Goal: Answer question/provide support

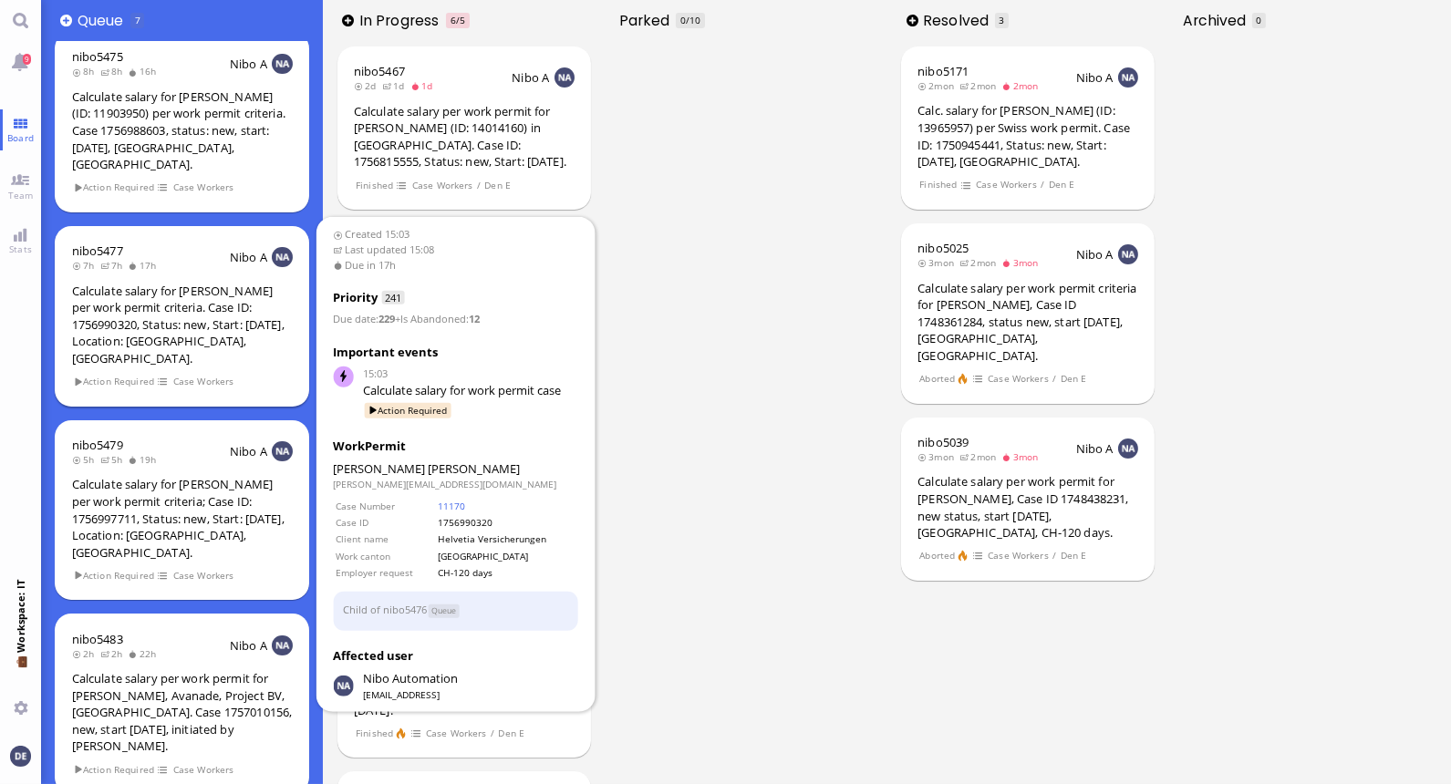
scroll to position [199, 0]
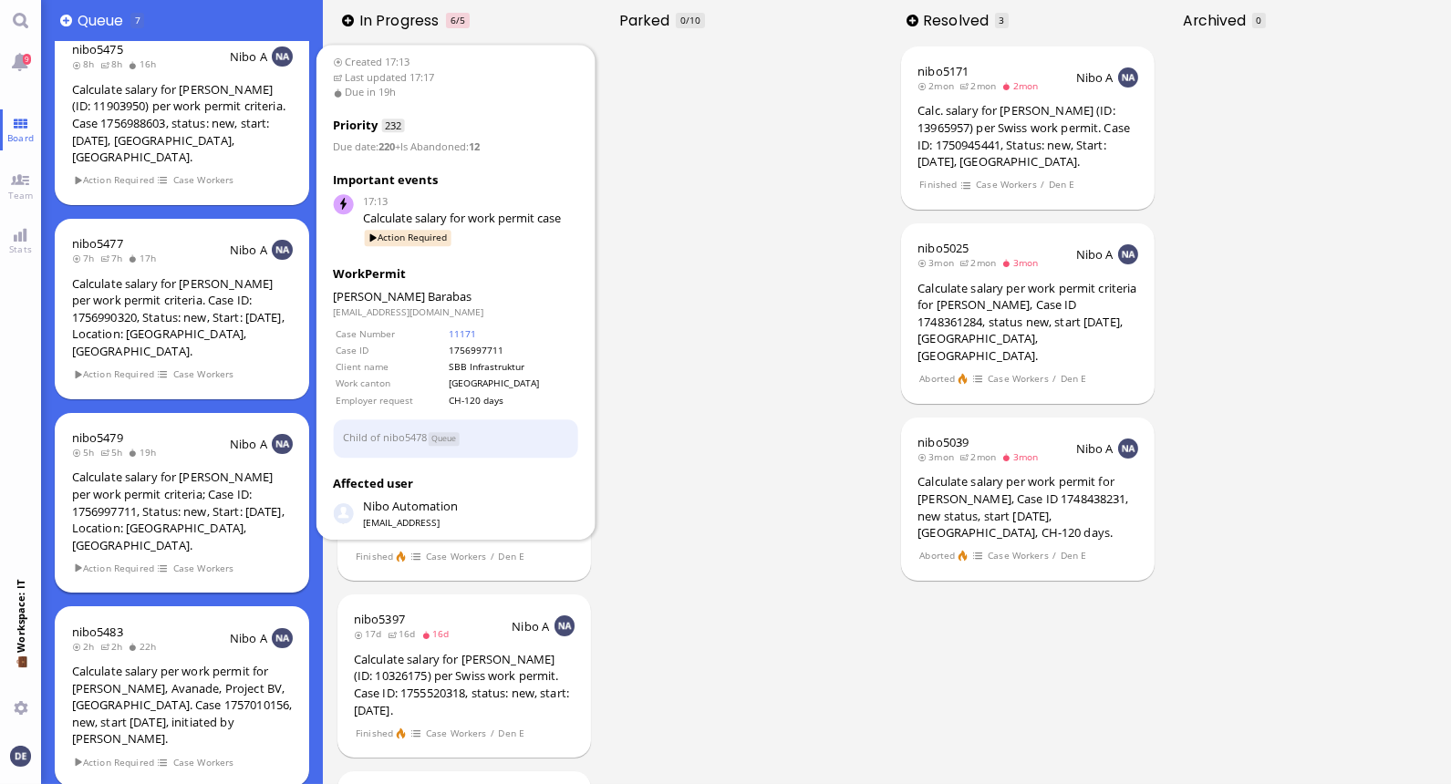
click at [179, 469] on div "Calculate salary for [PERSON_NAME] per work permit criteria; Case ID: 175699771…" at bounding box center [182, 511] width 221 height 85
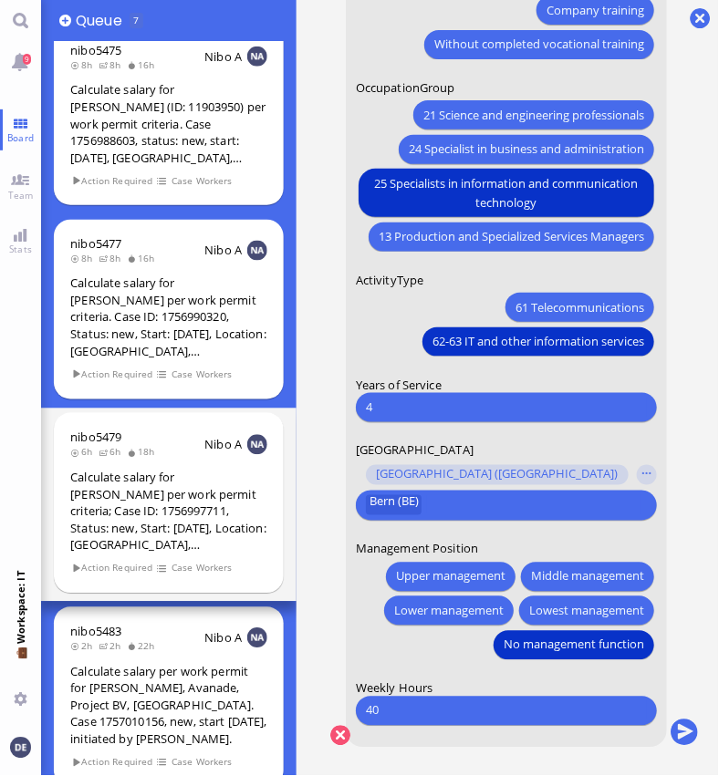
scroll to position [15, 0]
click at [687, 492] on conversation-line "You Date of Birth [DEMOGRAPHIC_DATA] [DEMOGRAPHIC_DATA] Mo [DEMOGRAPHIC_DATA] T…" at bounding box center [509, 51] width 378 height 1439
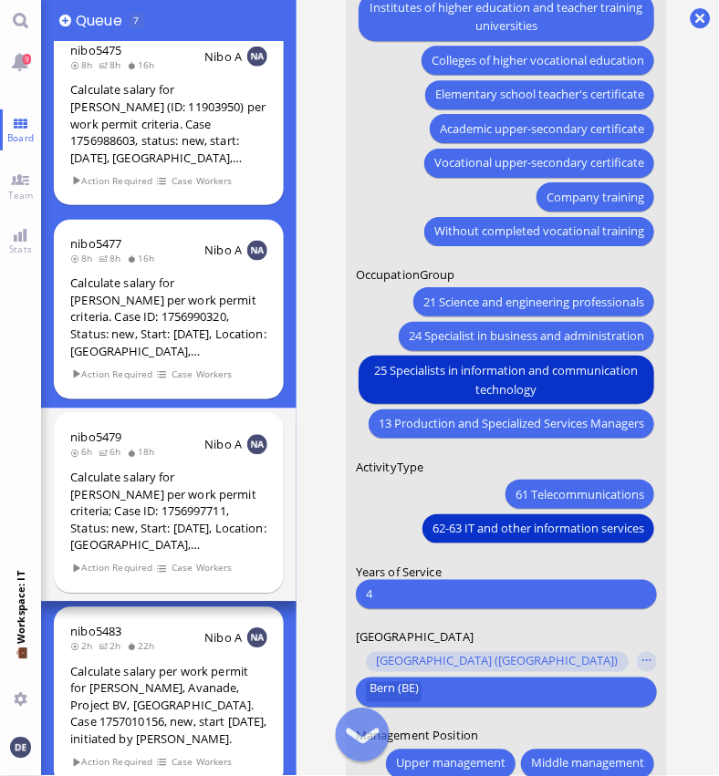
scroll to position [0, 0]
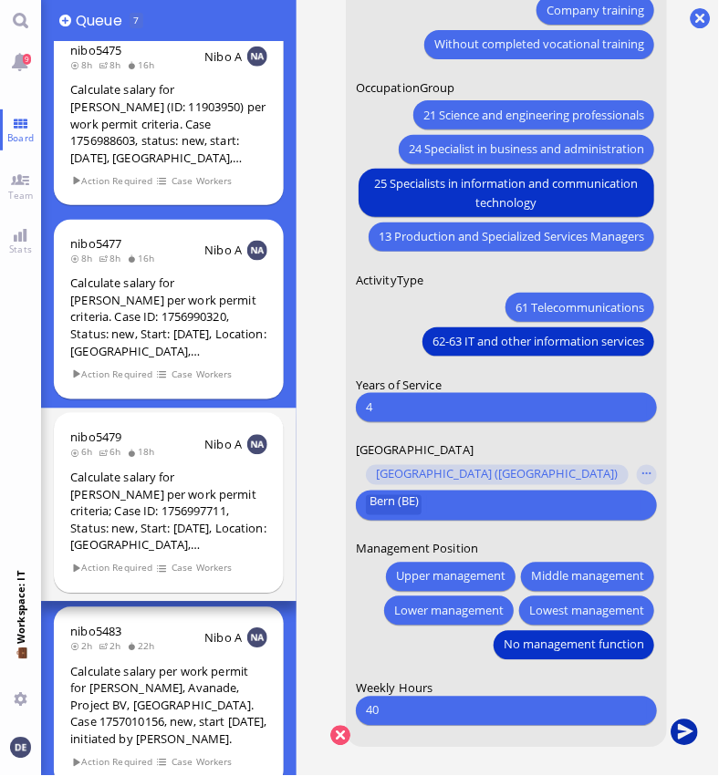
click at [688, 727] on button "submit" at bounding box center [683, 733] width 27 height 27
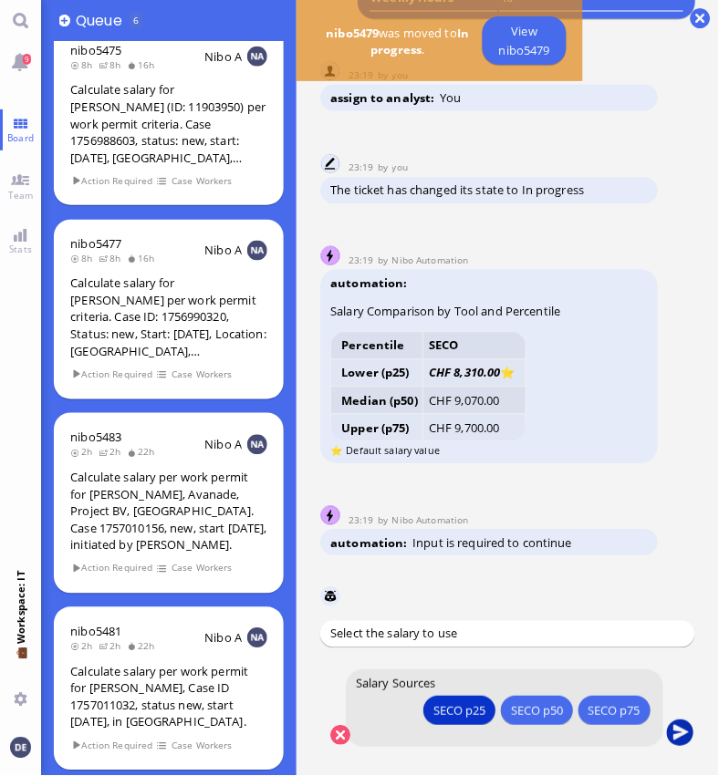
click at [685, 734] on button "submit" at bounding box center [680, 733] width 27 height 27
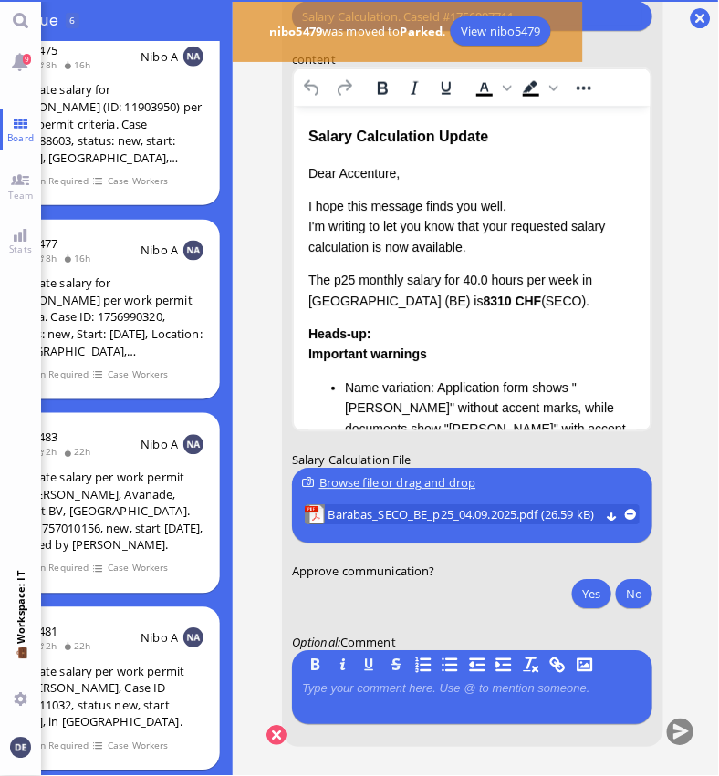
scroll to position [11, 88]
click at [350, 181] on p "Dear Accenture," at bounding box center [471, 173] width 328 height 20
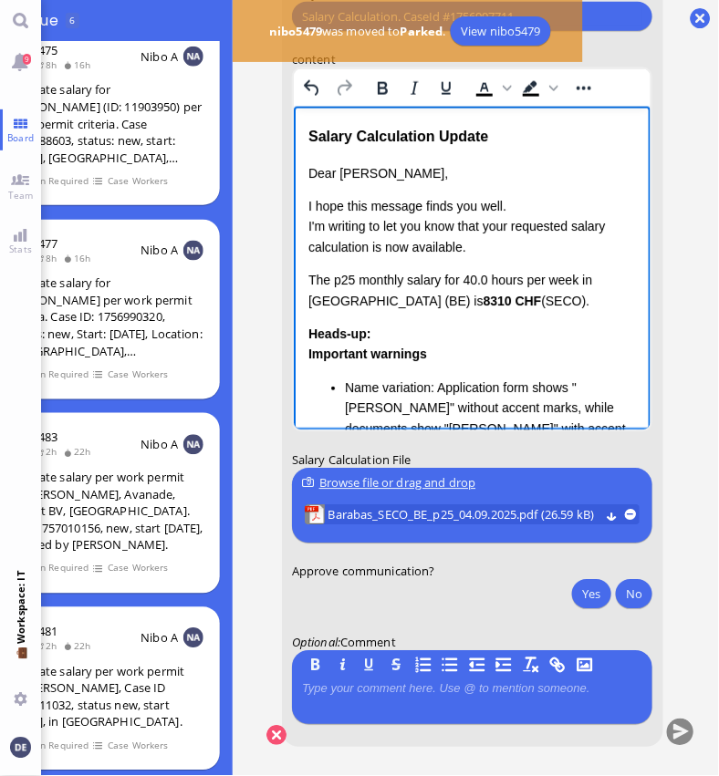
click at [478, 246] on p "I hope this message finds you well. I'm writing to let you know that your reque…" at bounding box center [471, 226] width 328 height 61
click at [495, 223] on p "I hope this message finds you well. I'm writing to let you know that your reque…" at bounding box center [471, 226] width 328 height 61
click at [456, 246] on p "I hope this message finds you well. I'm writing to let you know that the reques…" at bounding box center [471, 226] width 328 height 61
click at [461, 249] on p "I hope this message finds you well. I'm writing to let you know that the reques…" at bounding box center [471, 226] width 328 height 61
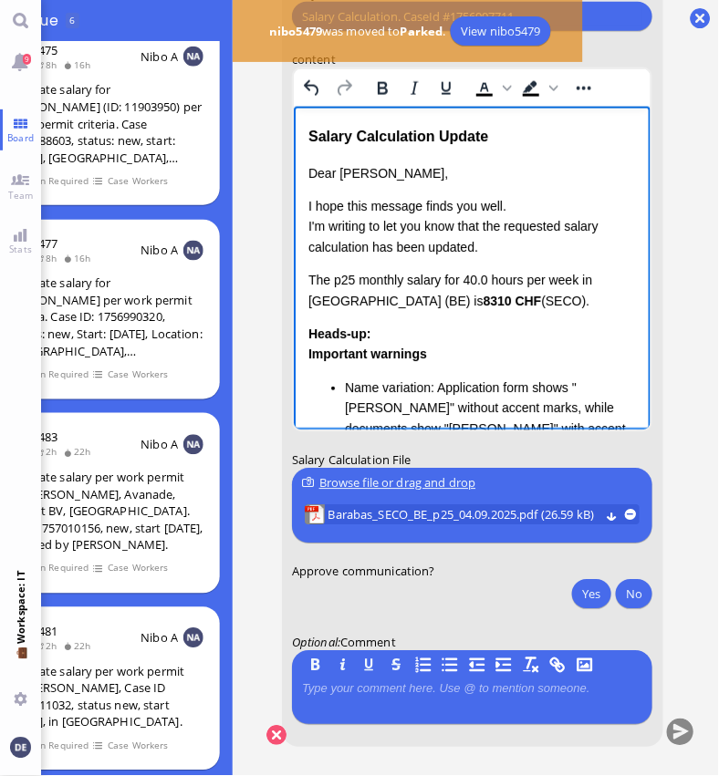
drag, startPoint x: 533, startPoint y: 306, endPoint x: 311, endPoint y: 267, distance: 225.0
click at [311, 267] on div "Dear [PERSON_NAME], I hope this message finds you well. I'm writing to let you …" at bounding box center [471, 375] width 328 height 424
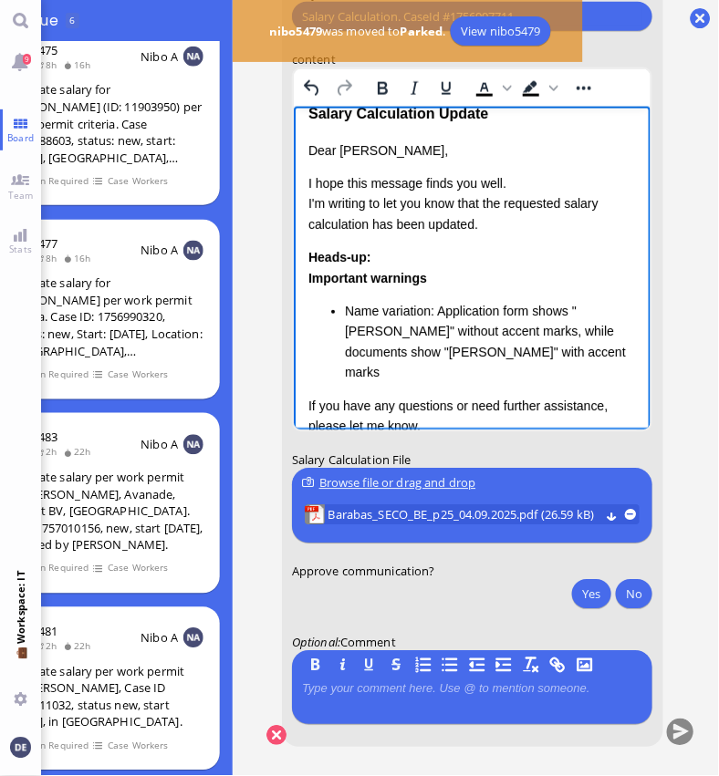
scroll to position [16, 0]
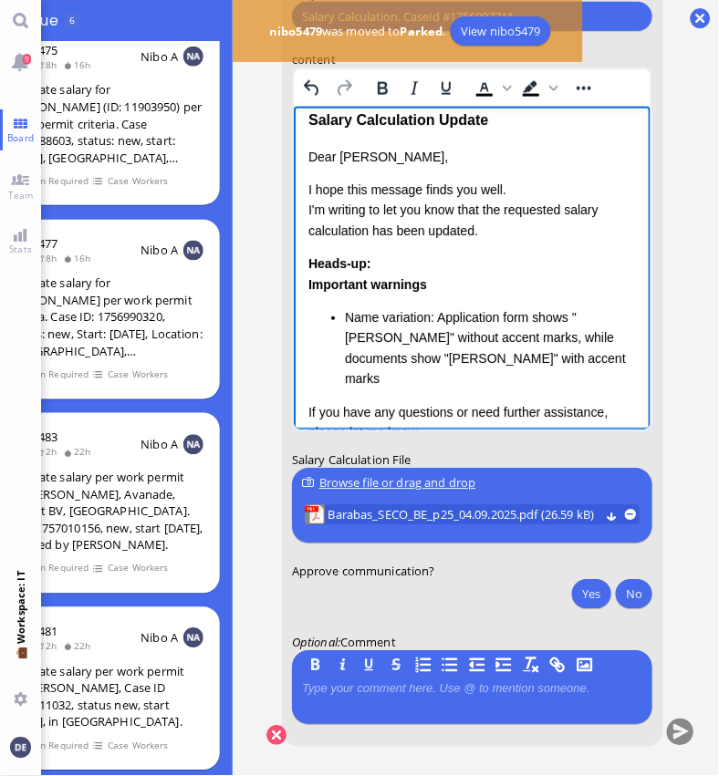
click at [557, 361] on li "Name variation: Application form shows "[PERSON_NAME]" without accent marks, wh…" at bounding box center [490, 348] width 292 height 82
click at [496, 371] on li "Name variation: Application form shows "[PERSON_NAME]" without accent marks, wh…" at bounding box center [490, 348] width 292 height 82
drag, startPoint x: 430, startPoint y: 377, endPoint x: 301, endPoint y: 266, distance: 170.1
click at [301, 266] on html "Salary Calculation Update Dear [PERSON_NAME], I hope this message finds you wel…" at bounding box center [471, 331] width 357 height 482
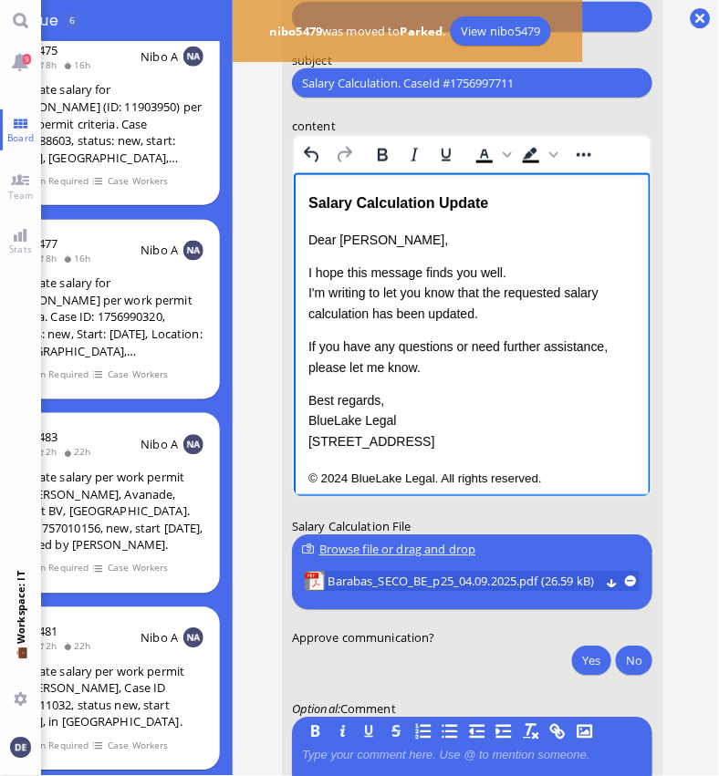
scroll to position [1, 0]
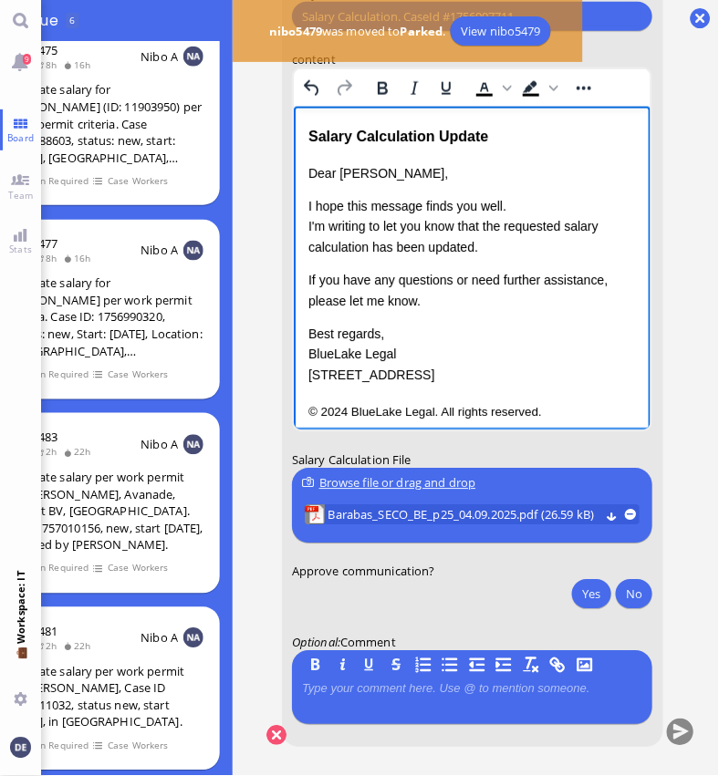
click at [508, 206] on p "I hope this message finds you well. I'm writing to let you know that the reques…" at bounding box center [471, 226] width 328 height 61
click at [370, 245] on p "I hope this message finds you well. I'm writing to let you know that the reques…" at bounding box center [471, 226] width 328 height 61
click at [415, 248] on p "I hope this message finds you well. I'm writing to let you know that the reques…" at bounding box center [471, 226] width 328 height 61
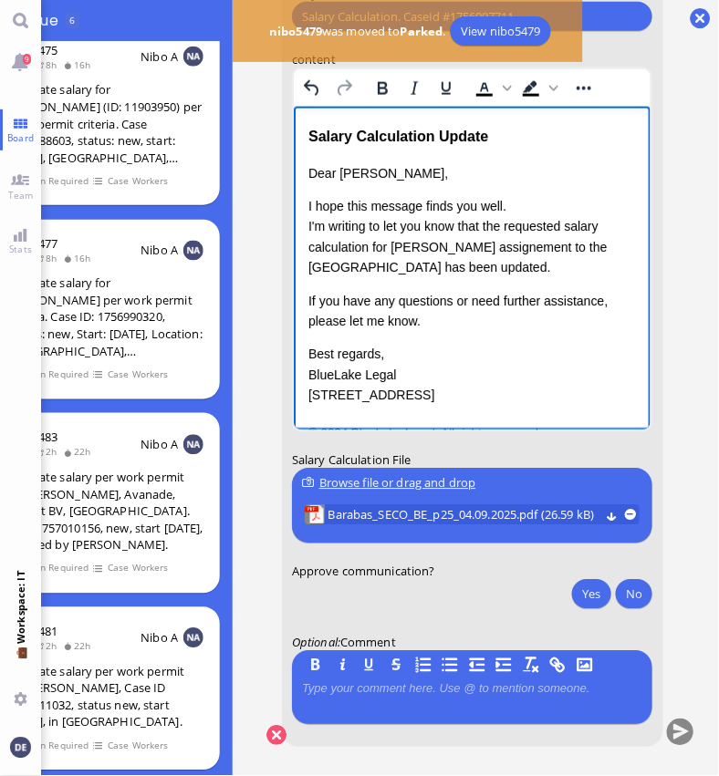
click at [510, 210] on p "I hope this message finds you well. I'm writing to let you know that the reques…" at bounding box center [471, 237] width 328 height 82
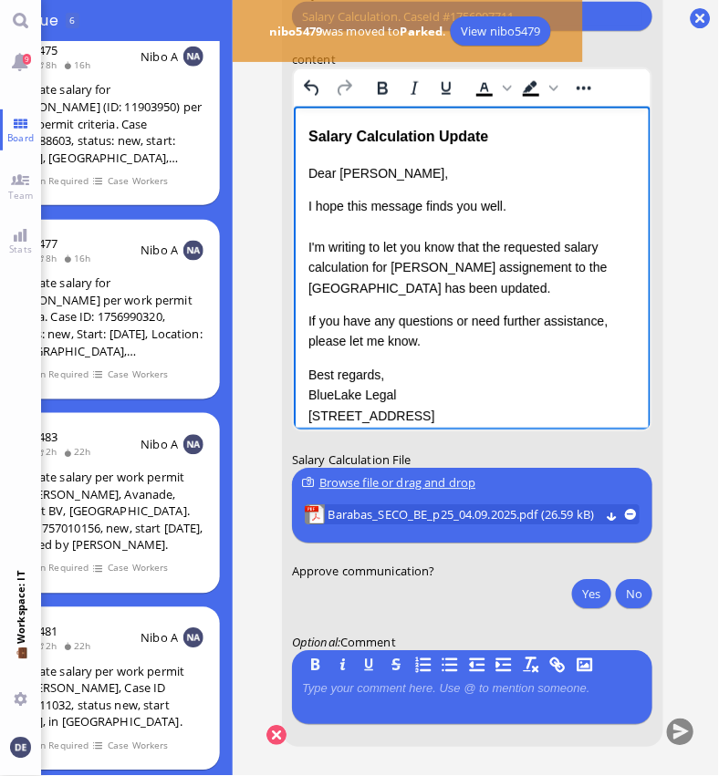
click at [488, 280] on p "I hope this message finds you well. I'm writing to let you know that the reques…" at bounding box center [471, 247] width 328 height 102
click at [479, 285] on p "I hope this message finds you well. I'm writing to let you know that the reques…" at bounding box center [471, 247] width 328 height 102
click at [595, 272] on p "I hope this message finds you well. I'm writing to let you know that the reques…" at bounding box center [471, 247] width 328 height 102
click at [583, 268] on p "I hope this message finds you well. I'm writing to let you know that the reques…" at bounding box center [471, 247] width 328 height 102
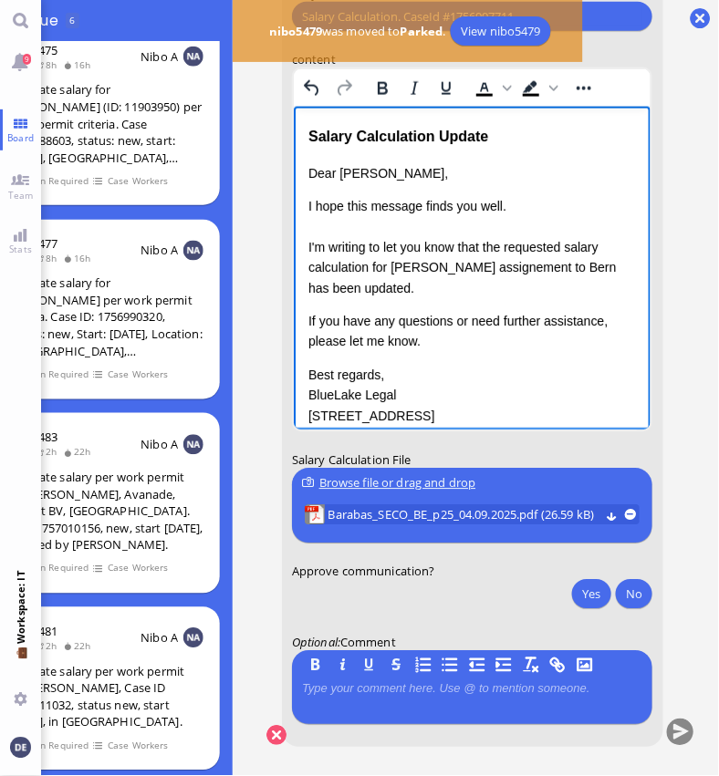
click at [459, 294] on p "I hope this message finds you well. I'm writing to let you know that the reques…" at bounding box center [471, 247] width 328 height 102
click at [369, 288] on p "I hope this message finds you well. I'm writing to let you know that the reques…" at bounding box center [471, 247] width 328 height 102
click at [462, 286] on p "I hope this message finds you well. I'm writing to let you know that the reques…" at bounding box center [471, 247] width 328 height 102
click at [362, 286] on p "I hope this message finds you well. I'm writing to let you know that the reques…" at bounding box center [471, 247] width 328 height 102
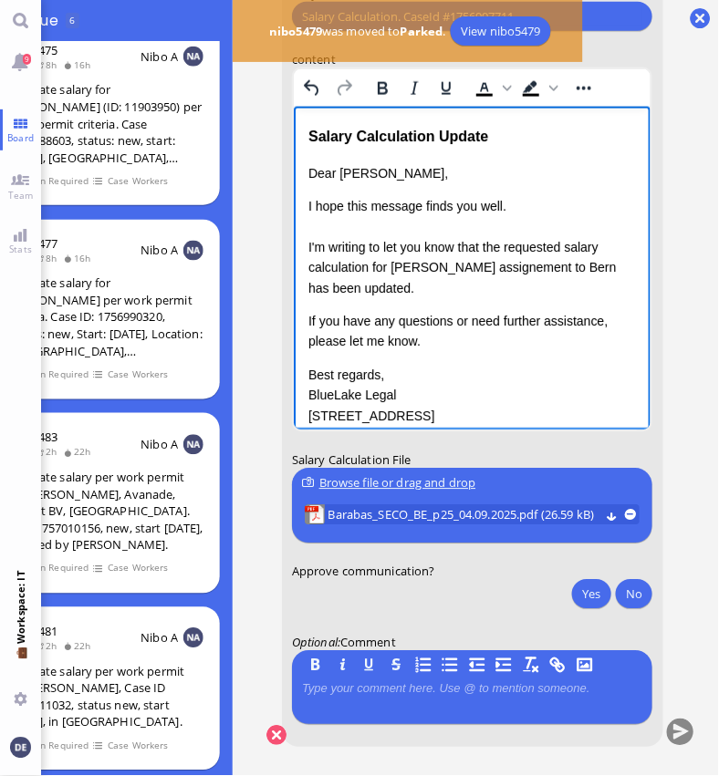
click at [362, 286] on p "I hope this message finds you well. I'm writing to let you know that the reques…" at bounding box center [471, 247] width 328 height 102
click at [457, 267] on p "I hope this message finds you well. I'm writing to let you know that the reques…" at bounding box center [471, 247] width 328 height 102
click at [400, 297] on p "I hope this message finds you well. I'm writing to let you know that the reques…" at bounding box center [471, 247] width 328 height 102
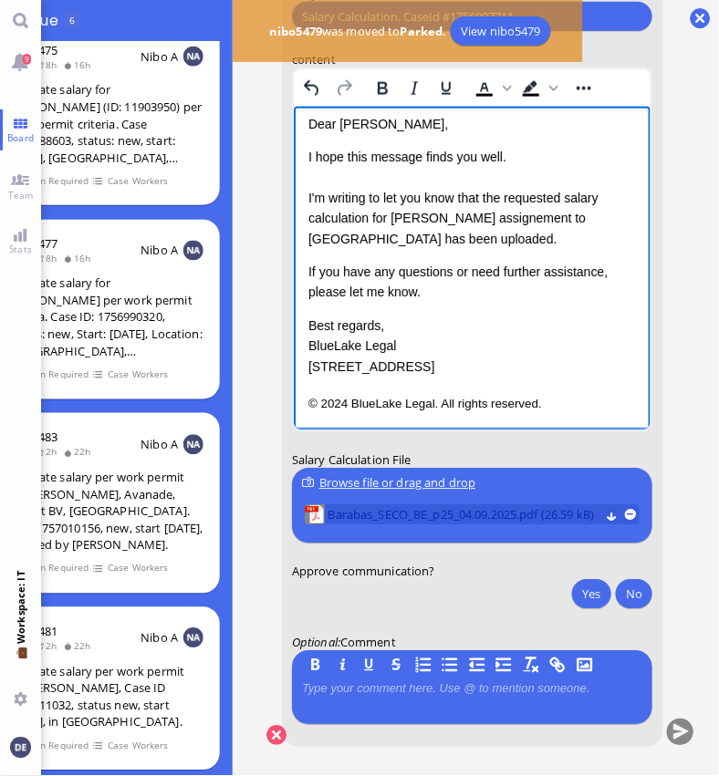
click at [454, 506] on span "Barabas_SECO_BE_p25_04.09.2025.pdf (26.59 kB)" at bounding box center [463, 516] width 271 height 20
click at [467, 305] on div "Dear [PERSON_NAME], I hope this message finds you well. I'm writing to let you …" at bounding box center [471, 245] width 328 height 263
click at [431, 230] on p "I hope this message finds you well. I'm writing to let you know that the reques…" at bounding box center [471, 198] width 328 height 102
click at [462, 291] on p "If you have any questions or need further assistance, please let me know." at bounding box center [471, 282] width 328 height 41
click at [572, 581] on button "Yes" at bounding box center [591, 594] width 38 height 29
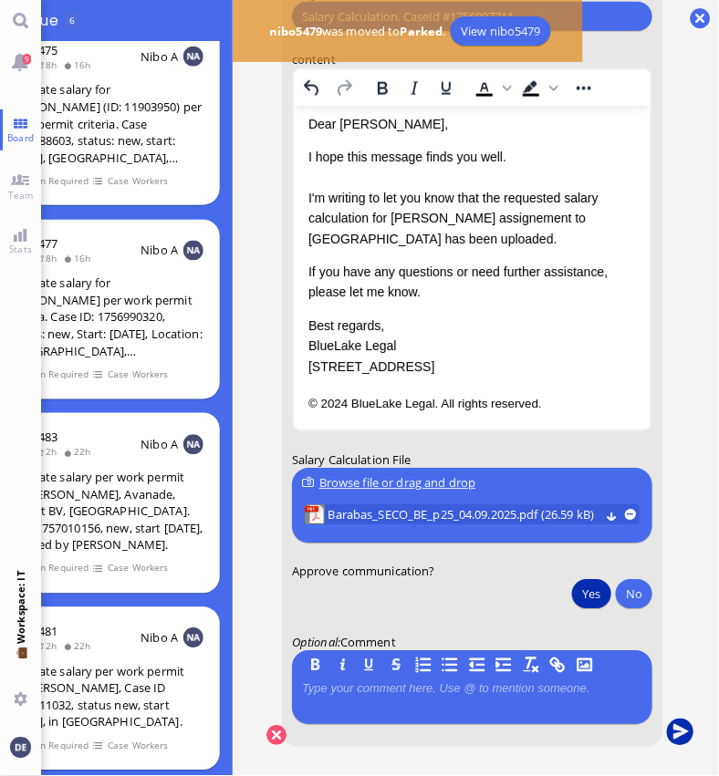
click at [667, 730] on button "submit" at bounding box center [680, 733] width 27 height 27
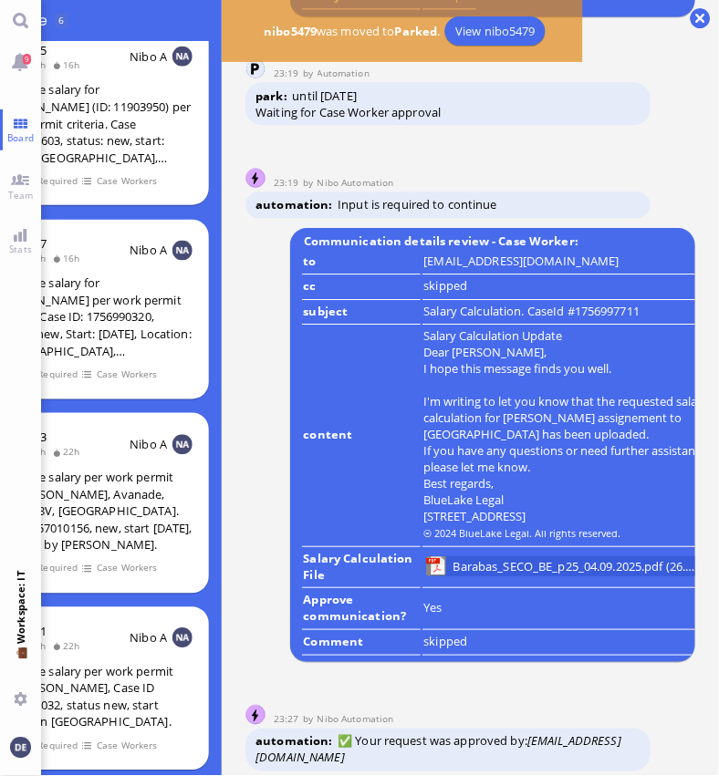
scroll to position [15, 96]
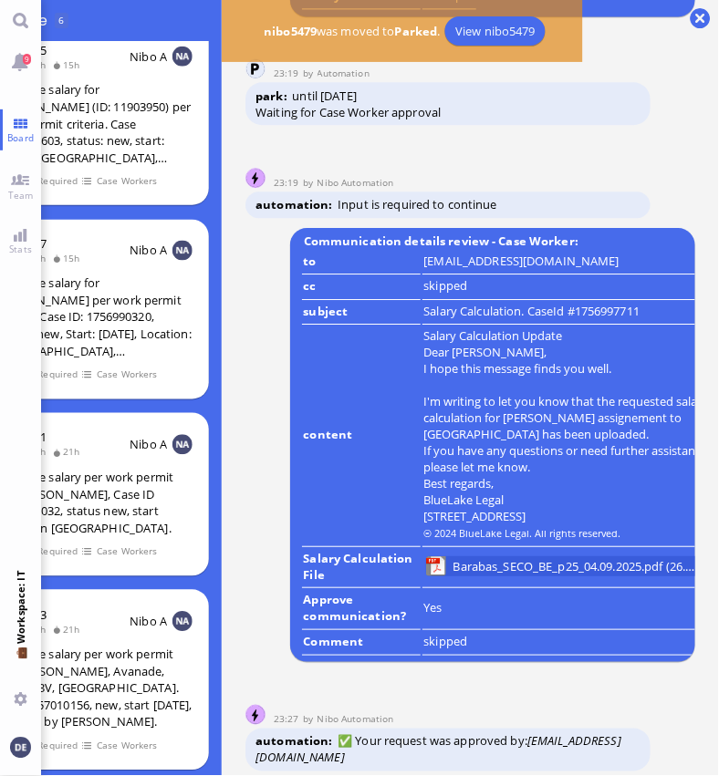
click at [657, 75] on conversation-line "23:19 by Automation Automation park until [DATE] Waiting for Case Worker approv…" at bounding box center [470, 83] width 450 height 88
